Goal: Navigation & Orientation: Find specific page/section

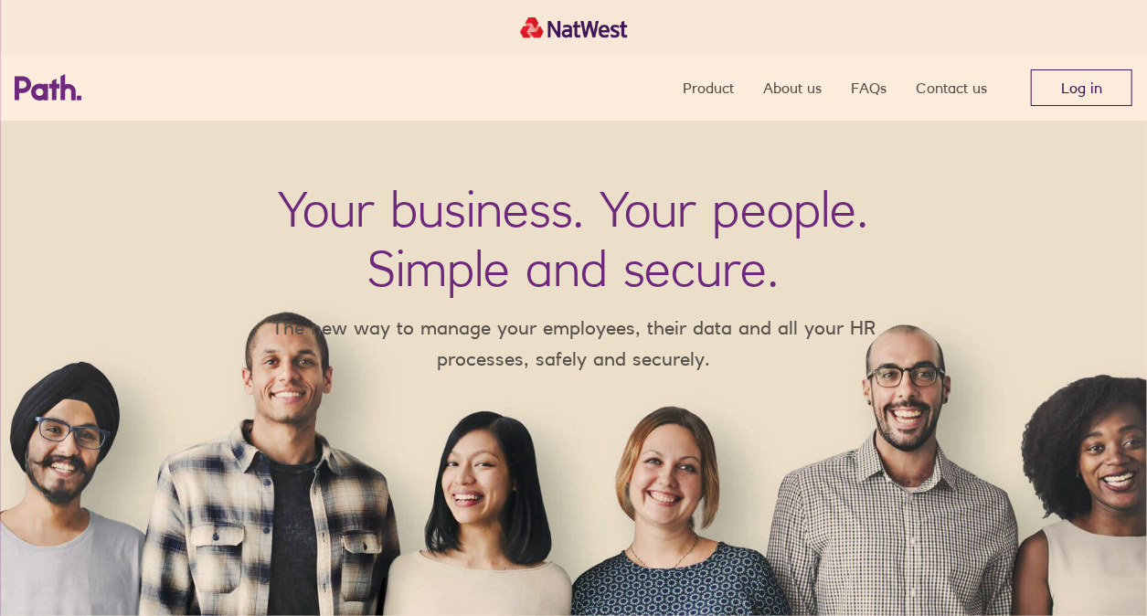
click at [1055, 94] on link "Log in" at bounding box center [1081, 87] width 101 height 37
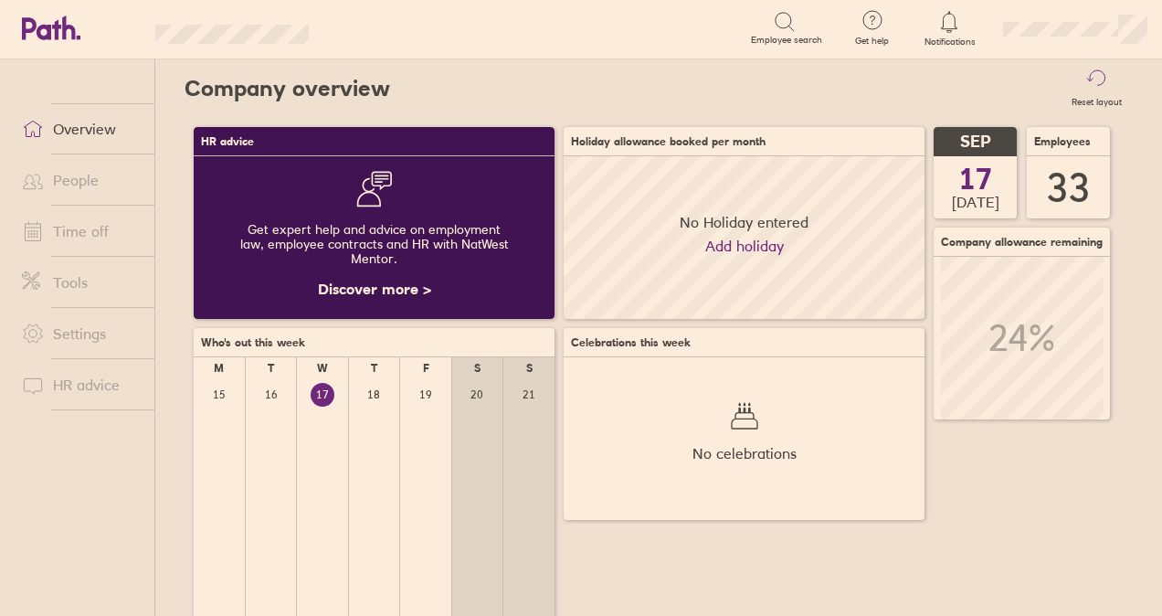
scroll to position [163, 360]
click at [87, 228] on link "Time off" at bounding box center [80, 231] width 147 height 37
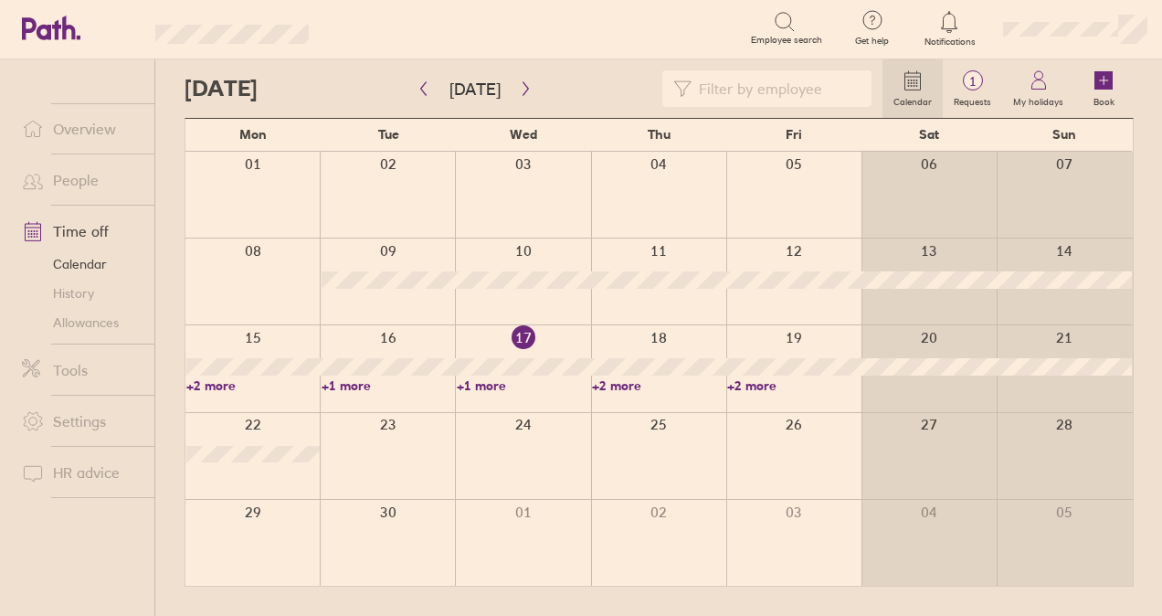
click at [87, 180] on link "People" at bounding box center [80, 180] width 147 height 37
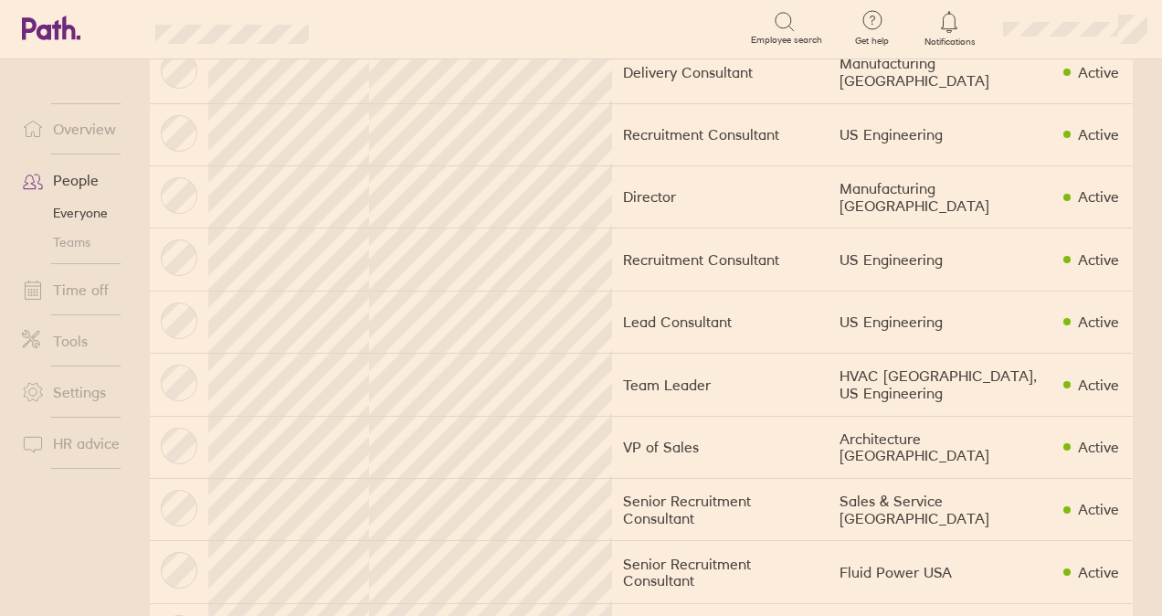
scroll to position [274, 0]
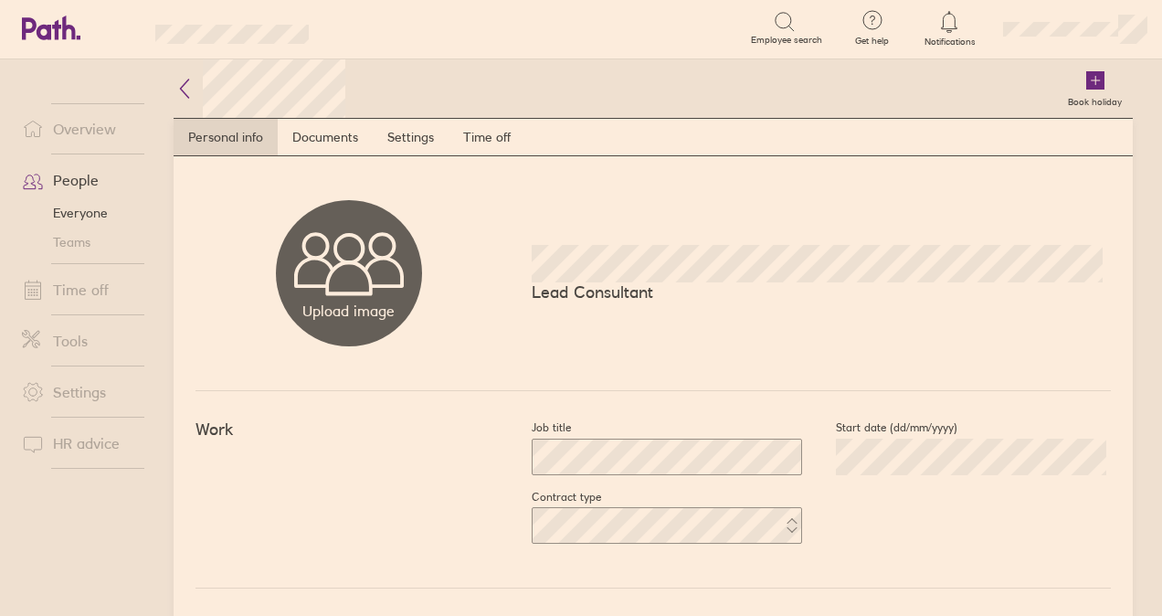
click at [191, 86] on icon at bounding box center [185, 89] width 22 height 22
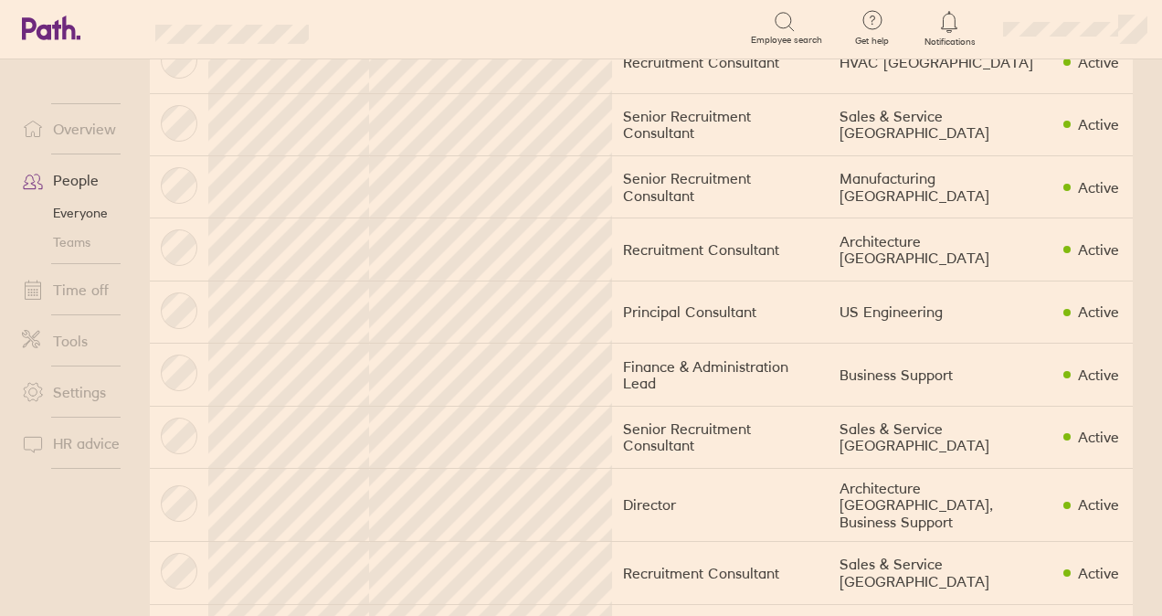
scroll to position [1188, 0]
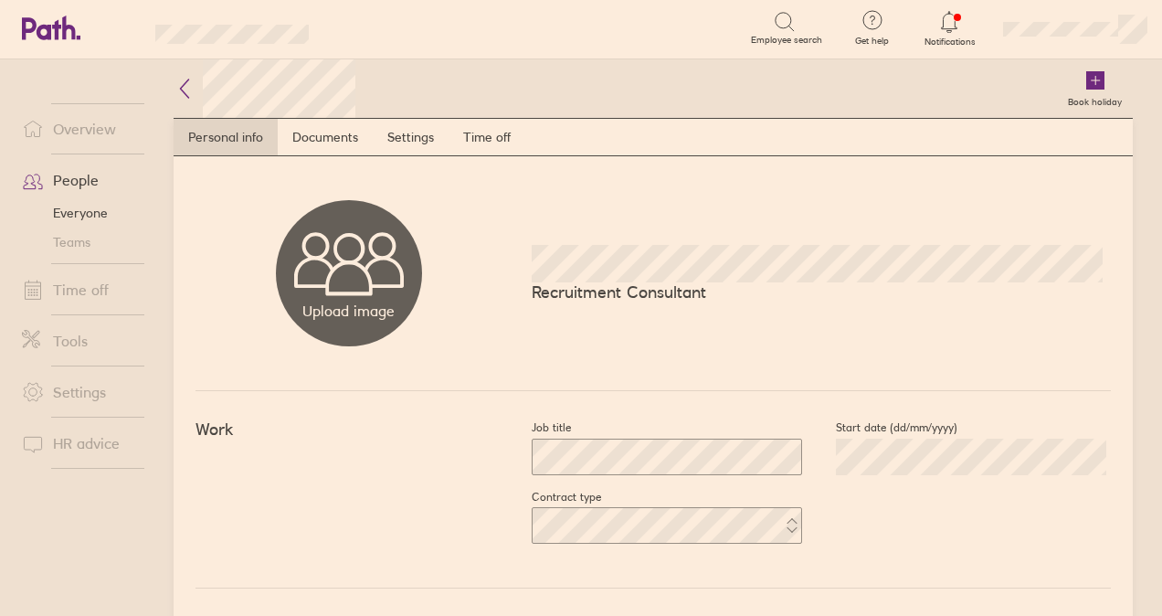
click at [182, 88] on icon at bounding box center [185, 89] width 22 height 22
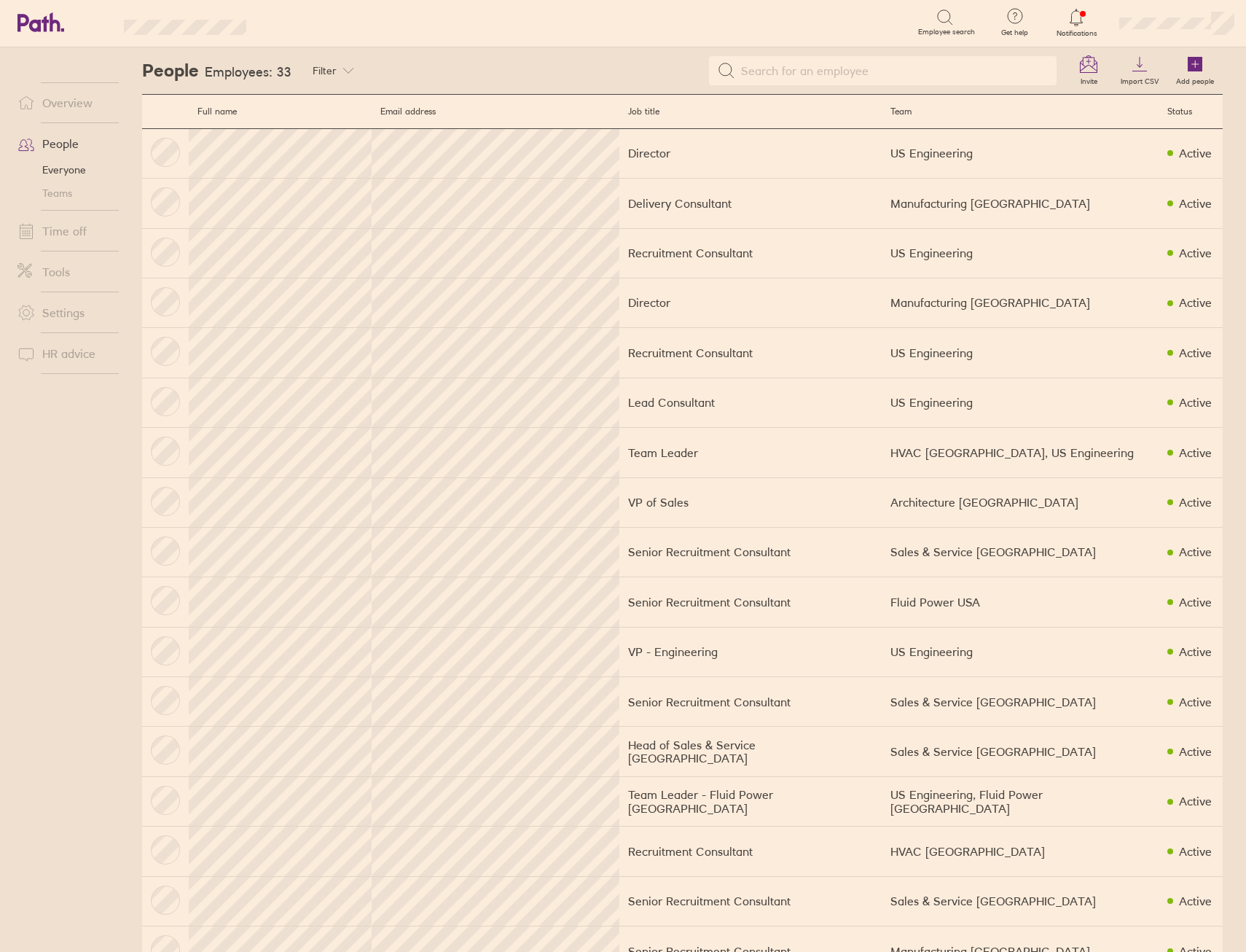
click at [1087, 24] on div at bounding box center [1076, 18] width 47 height 21
